Goal: Task Accomplishment & Management: Use online tool/utility

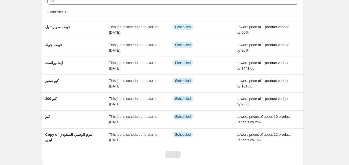
scroll to position [30, 0]
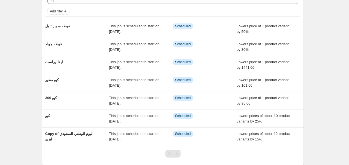
drag, startPoint x: 80, startPoint y: 134, endPoint x: 22, endPoint y: 110, distance: 62.6
click at [22, 110] on div "NA Bulk Price Editor. This page is ready NA Bulk Price Editor Add new price [ME…" at bounding box center [173, 85] width 346 height 230
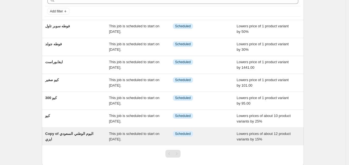
drag, startPoint x: 68, startPoint y: 133, endPoint x: 60, endPoint y: 133, distance: 7.5
click at [60, 133] on span "Copy of اليوم الوطني السعودي ايزي" at bounding box center [69, 137] width 48 height 10
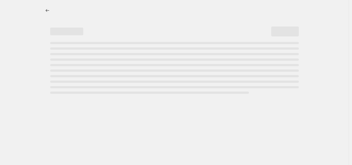
select select "percentage"
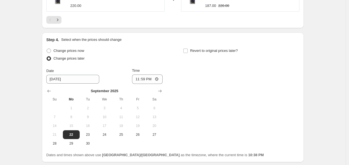
scroll to position [532, 0]
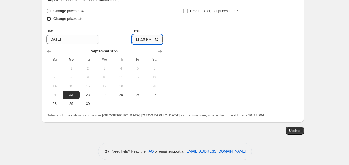
click at [146, 36] on input "23:59" at bounding box center [147, 39] width 31 height 9
click at [147, 37] on input "23:59" at bounding box center [147, 39] width 31 height 9
click at [75, 9] on span "Change prices now" at bounding box center [69, 11] width 31 height 4
click at [47, 9] on input "Change prices now" at bounding box center [47, 9] width 0 height 0
radio input "true"
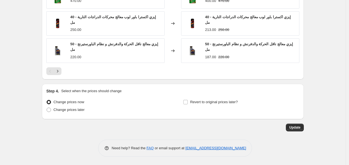
scroll to position [438, 0]
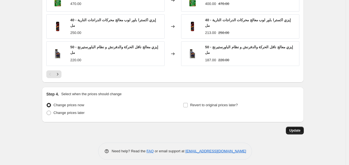
click at [298, 130] on button "Update" at bounding box center [295, 131] width 18 height 8
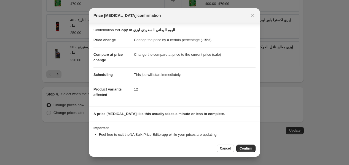
scroll to position [16, 0]
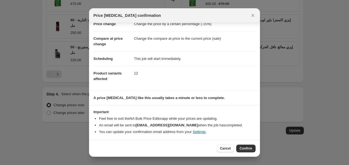
click at [247, 150] on button "Confirm" at bounding box center [246, 149] width 19 height 8
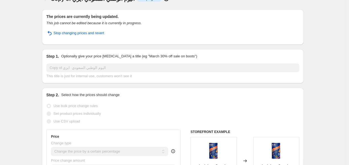
scroll to position [0, 0]
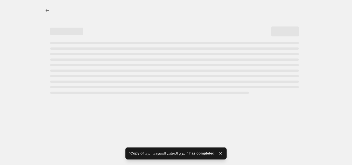
select select "percentage"
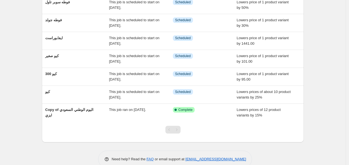
scroll to position [55, 0]
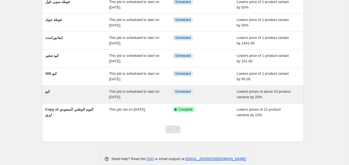
click at [49, 92] on span "كيو" at bounding box center [47, 91] width 5 height 4
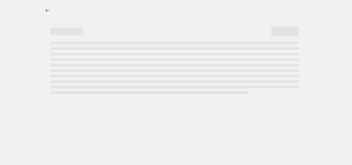
select select "percentage"
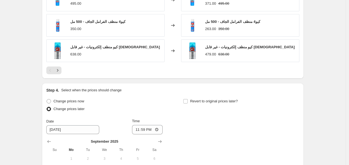
scroll to position [446, 0]
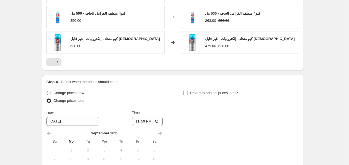
click at [73, 91] on span "Change prices now" at bounding box center [69, 93] width 31 height 4
click at [47, 91] on input "Change prices now" at bounding box center [47, 91] width 0 height 0
radio input "true"
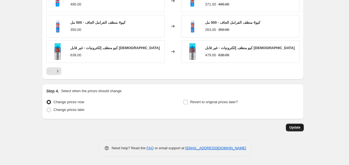
click at [304, 126] on button "Update" at bounding box center [295, 128] width 18 height 8
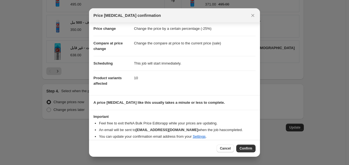
scroll to position [16, 0]
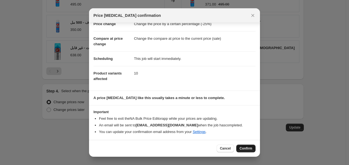
click at [247, 152] on button "Confirm" at bounding box center [246, 149] width 19 height 8
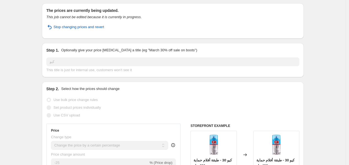
scroll to position [0, 0]
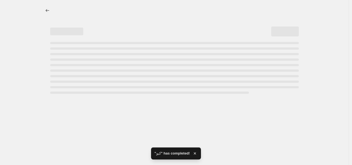
select select "percentage"
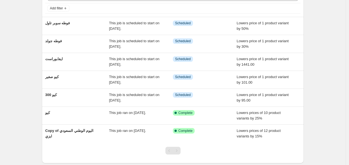
scroll to position [39, 0]
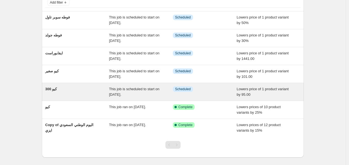
click at [144, 89] on span "This job is scheduled to start on [DATE]." at bounding box center [134, 92] width 51 height 10
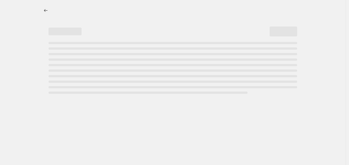
select select "by"
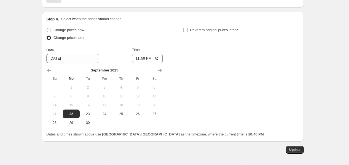
scroll to position [430, 0]
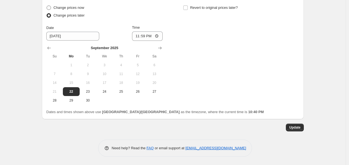
click at [57, 7] on span "Change prices now" at bounding box center [69, 8] width 31 height 4
click at [47, 6] on input "Change prices now" at bounding box center [47, 6] width 0 height 0
radio input "true"
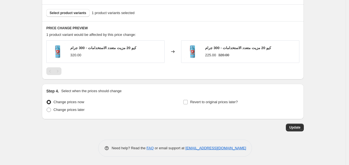
scroll to position [336, 0]
click at [291, 128] on button "Update" at bounding box center [295, 128] width 18 height 8
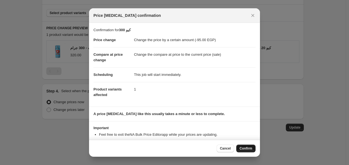
click at [240, 147] on button "Confirm" at bounding box center [246, 149] width 19 height 8
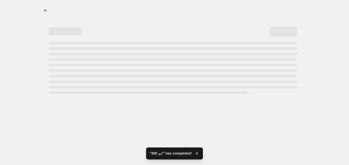
scroll to position [0, 0]
select select "by"
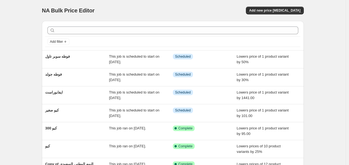
scroll to position [8, 0]
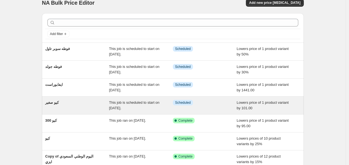
click at [55, 102] on span "كيو صغير" at bounding box center [52, 102] width 14 height 4
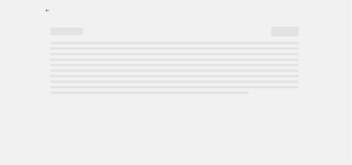
select select "by"
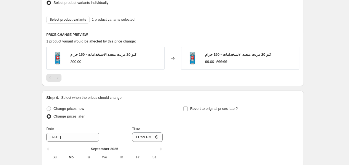
scroll to position [331, 0]
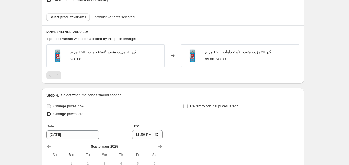
click at [75, 106] on span "Change prices now" at bounding box center [69, 106] width 31 height 4
click at [47, 104] on input "Change prices now" at bounding box center [47, 104] width 0 height 0
radio input "true"
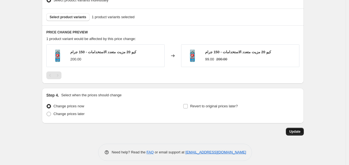
click at [296, 135] on button "Update" at bounding box center [295, 132] width 18 height 8
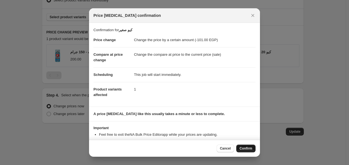
click at [251, 148] on span "Confirm" at bounding box center [246, 148] width 13 height 4
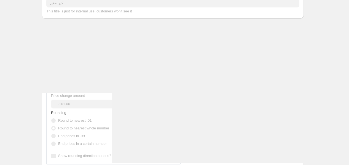
scroll to position [0, 0]
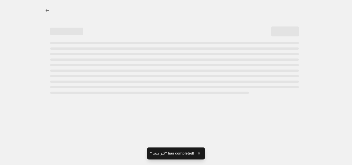
select select "by"
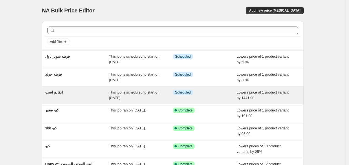
drag, startPoint x: 60, startPoint y: 90, endPoint x: 54, endPoint y: 95, distance: 8.0
click at [54, 94] on span "ايفابوراست" at bounding box center [54, 92] width 18 height 4
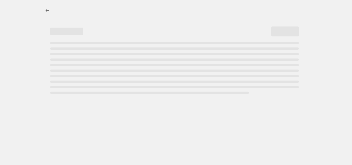
select select "by"
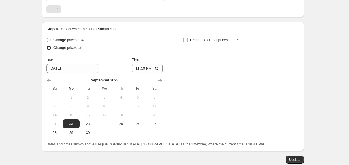
scroll to position [430, 0]
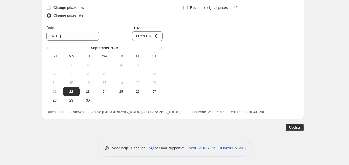
click at [75, 9] on span "Change prices now" at bounding box center [69, 8] width 31 height 4
click at [47, 6] on input "Change prices now" at bounding box center [47, 6] width 0 height 0
radio input "true"
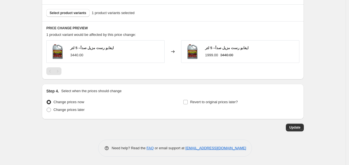
scroll to position [336, 0]
click at [298, 131] on button "Update" at bounding box center [295, 128] width 18 height 8
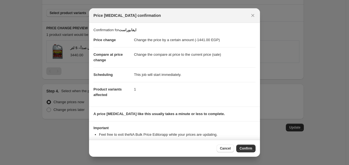
click at [253, 144] on div "Cancel Confirm" at bounding box center [174, 148] width 171 height 17
click at [251, 147] on span "Confirm" at bounding box center [246, 148] width 13 height 4
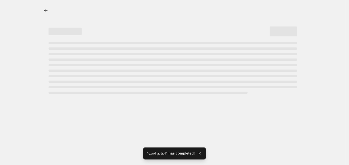
select select "by"
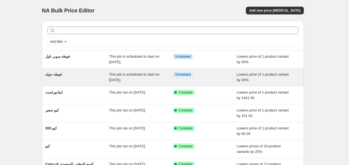
click at [63, 70] on div "فوطه جولد This job is scheduled to start on [DATE]. Info Scheduled Lowers price…" at bounding box center [173, 77] width 262 height 18
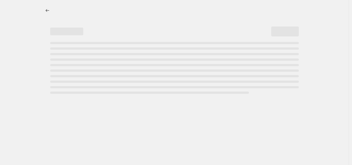
select select "percentage"
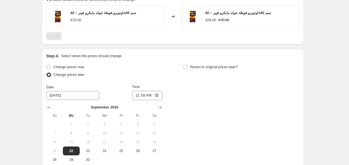
scroll to position [374, 0]
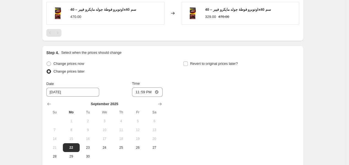
click at [81, 64] on span "Change prices now" at bounding box center [69, 64] width 31 height 4
click at [47, 62] on input "Change prices now" at bounding box center [47, 62] width 0 height 0
radio input "true"
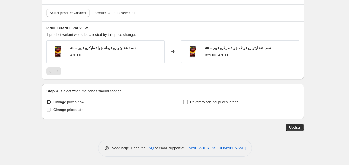
scroll to position [336, 0]
click at [294, 130] on span "Update" at bounding box center [295, 127] width 11 height 4
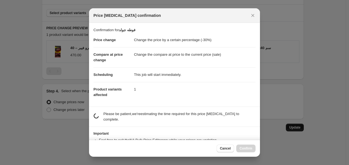
scroll to position [0, 0]
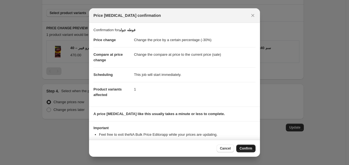
click at [250, 148] on span "Confirm" at bounding box center [246, 148] width 13 height 4
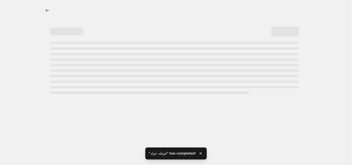
select select "percentage"
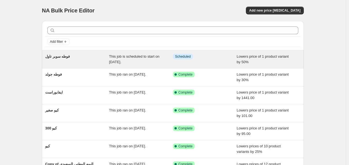
click at [68, 55] on span "فوطه سوبر تاول" at bounding box center [57, 56] width 25 height 4
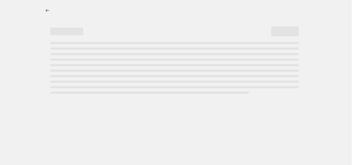
select select "percentage"
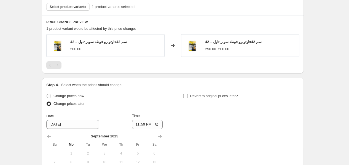
scroll to position [385, 0]
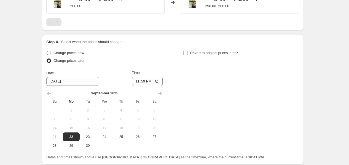
click at [81, 52] on span "Change prices now" at bounding box center [69, 53] width 31 height 4
click at [47, 51] on input "Change prices now" at bounding box center [47, 51] width 0 height 0
radio input "true"
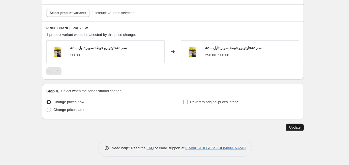
click at [296, 130] on button "Update" at bounding box center [295, 128] width 18 height 8
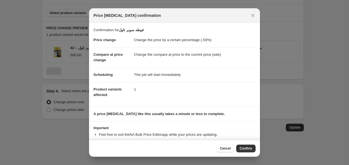
click at [239, 144] on div "Cancel Confirm" at bounding box center [174, 148] width 171 height 17
click at [242, 147] on span "Confirm" at bounding box center [246, 148] width 13 height 4
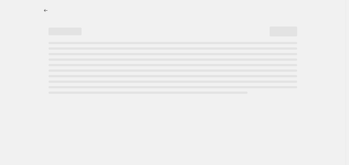
scroll to position [0, 0]
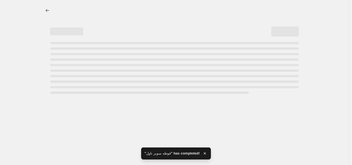
select select "percentage"
